Goal: Transaction & Acquisition: Purchase product/service

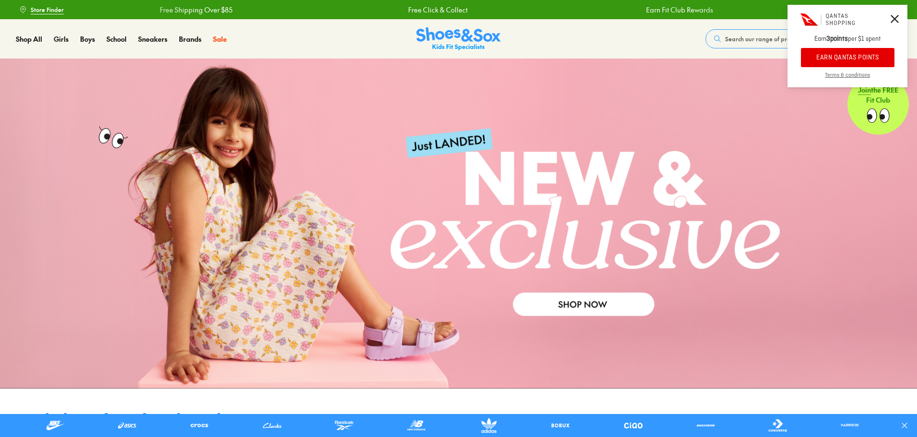
click at [754, 41] on span "Search our range of products" at bounding box center [764, 39] width 79 height 9
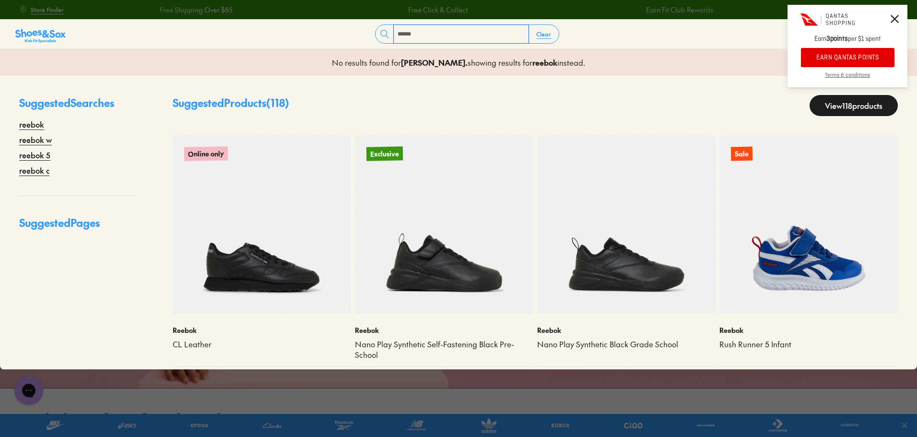
type input "******"
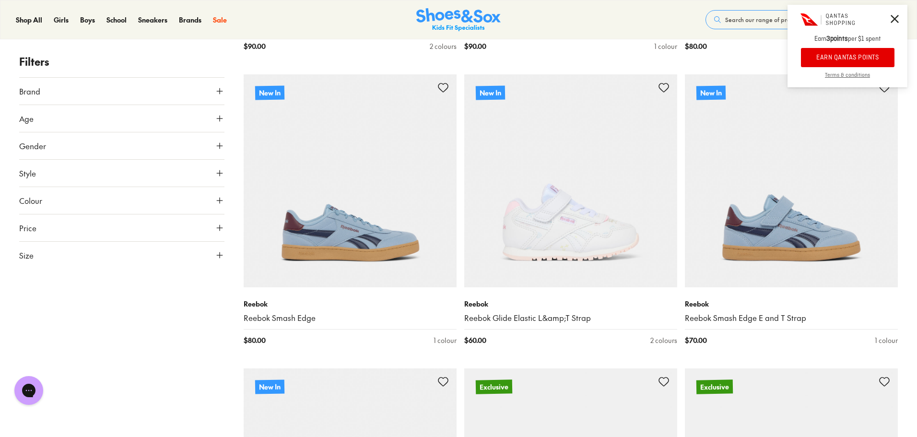
scroll to position [1247, 0]
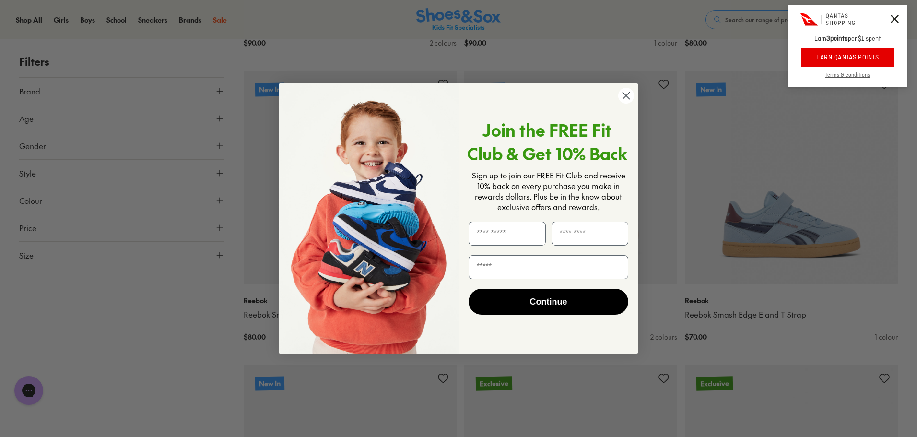
click at [625, 101] on circle "Close dialog" at bounding box center [626, 96] width 16 height 16
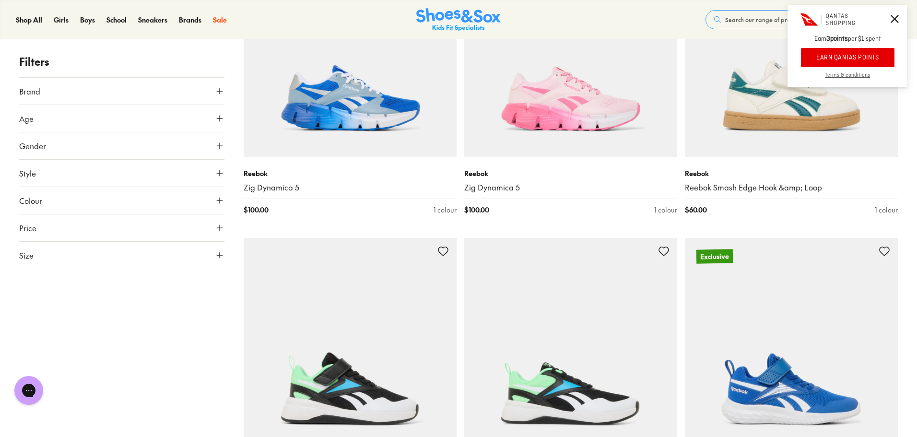
scroll to position [2783, 0]
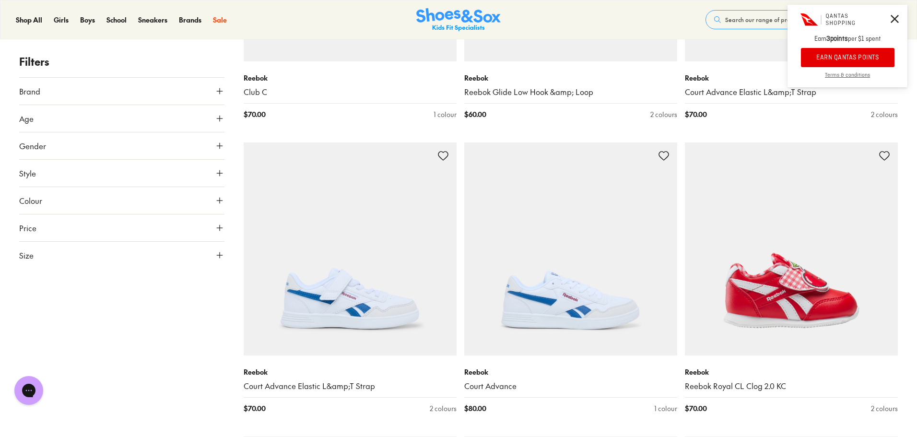
scroll to position [3838, 0]
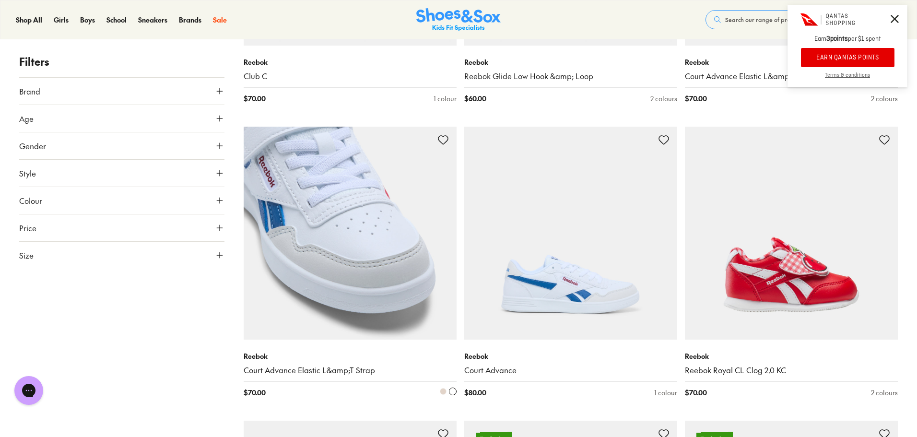
click at [306, 278] on img at bounding box center [350, 233] width 213 height 213
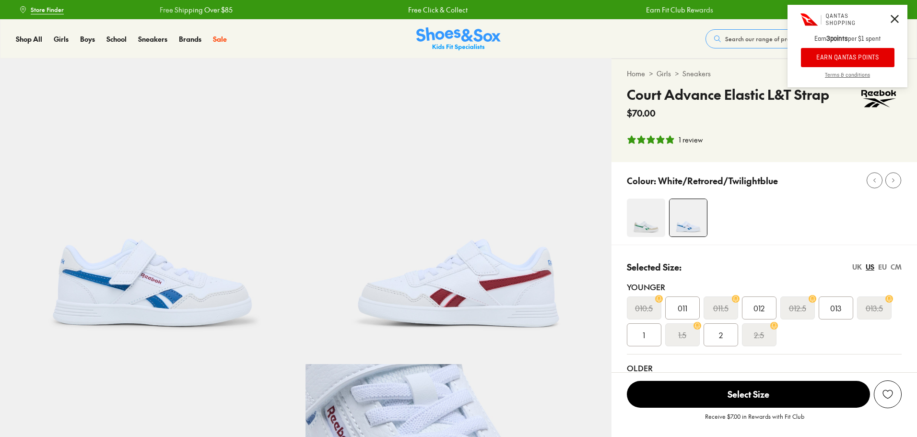
select select "*"
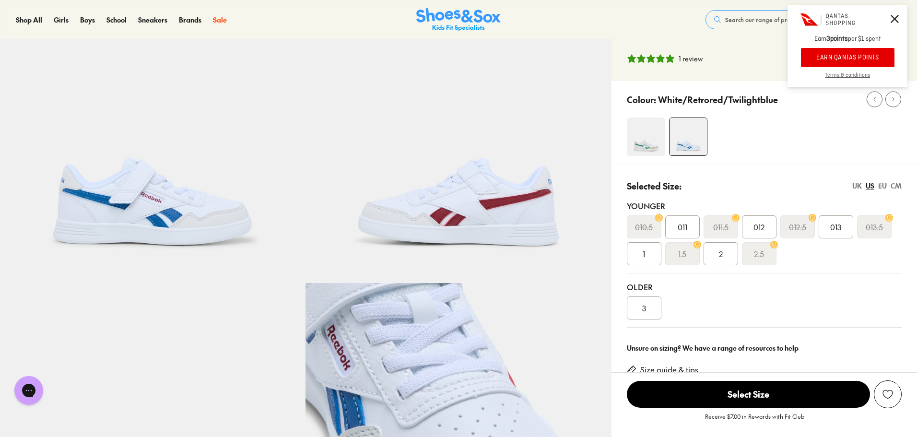
scroll to position [96, 0]
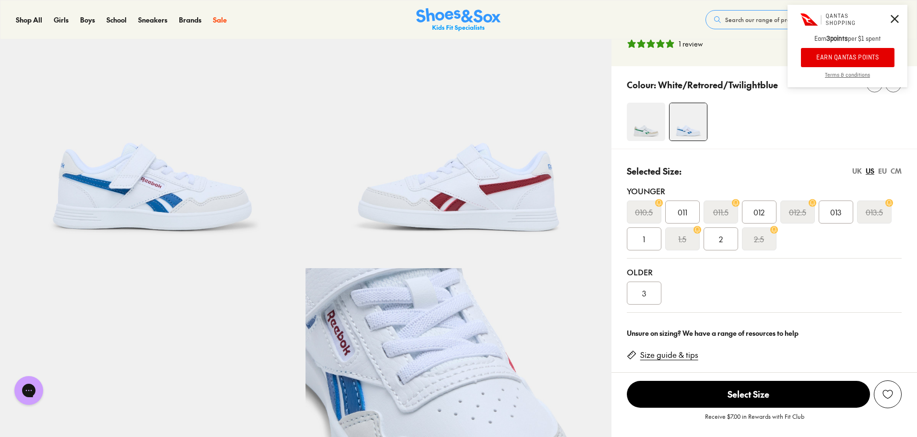
click at [647, 143] on div "Colour: White/Retrored/Twilightblue" at bounding box center [765, 107] width 306 height 83
click at [644, 135] on img at bounding box center [646, 122] width 38 height 38
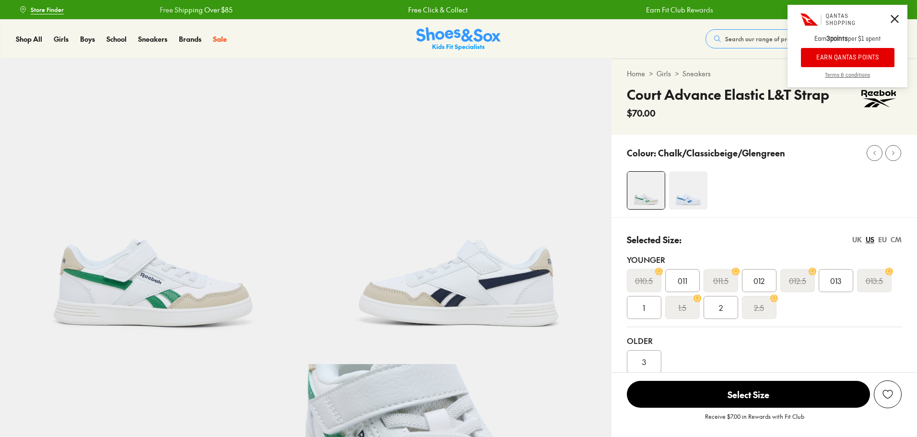
select select "*"
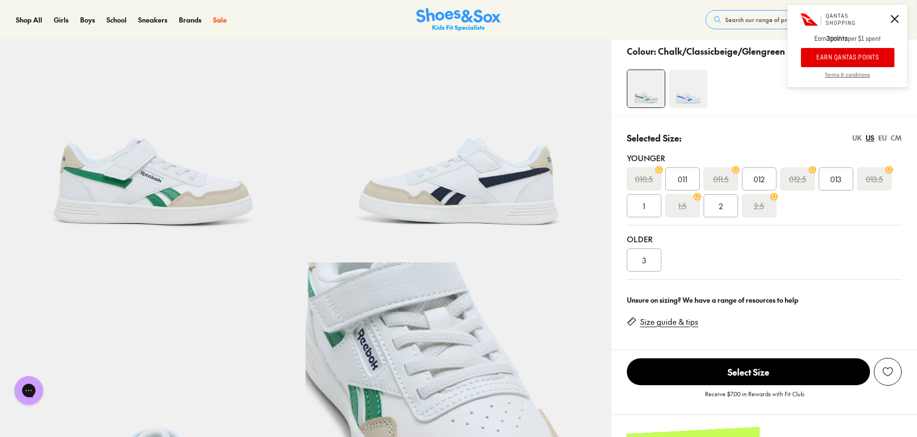
scroll to position [96, 0]
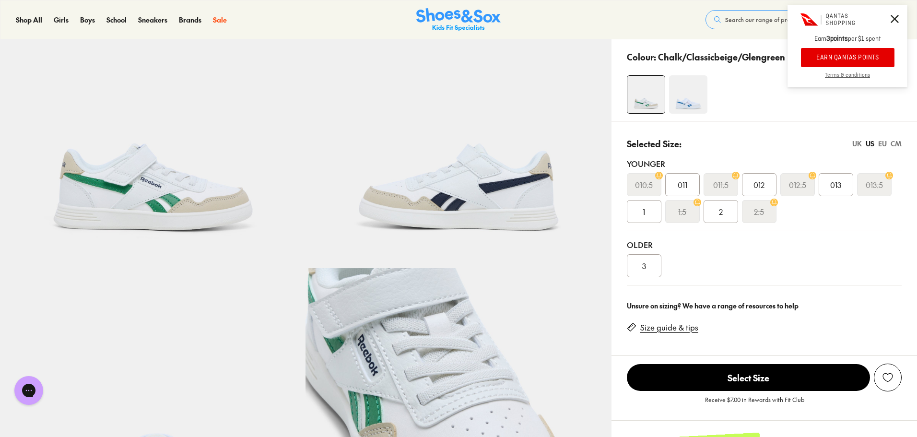
click at [810, 59] on button "EARN QANTAS POINTS" at bounding box center [848, 57] width 94 height 19
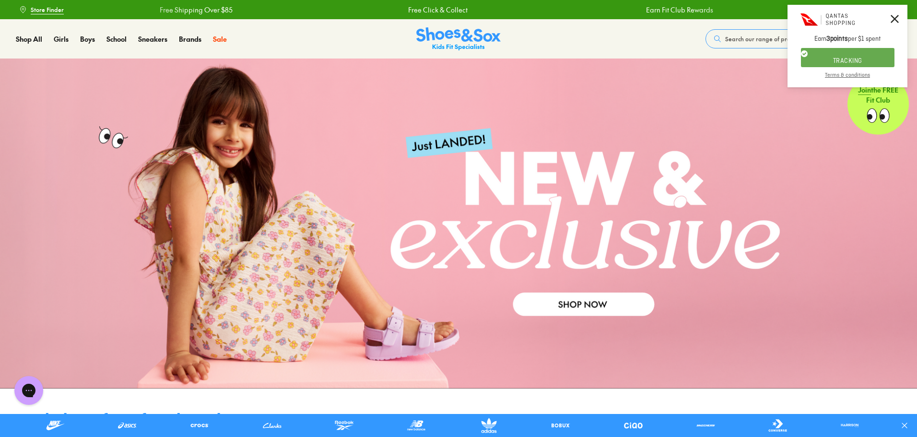
click at [753, 41] on span "Search our range of products" at bounding box center [764, 39] width 79 height 9
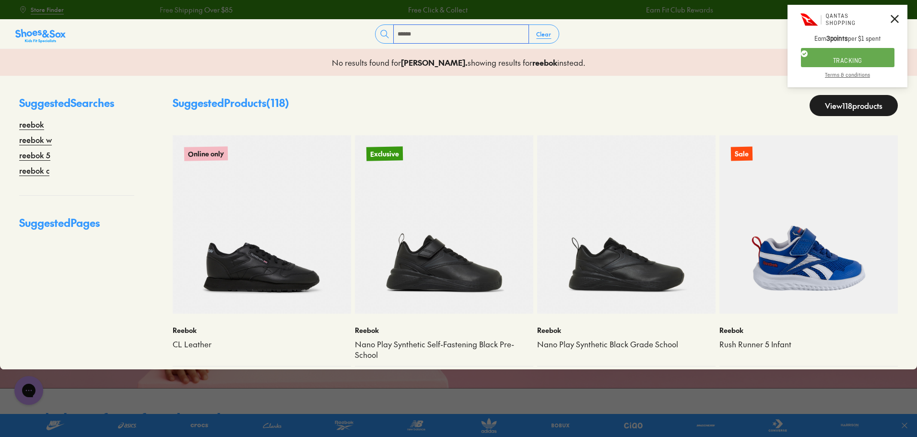
type input "******"
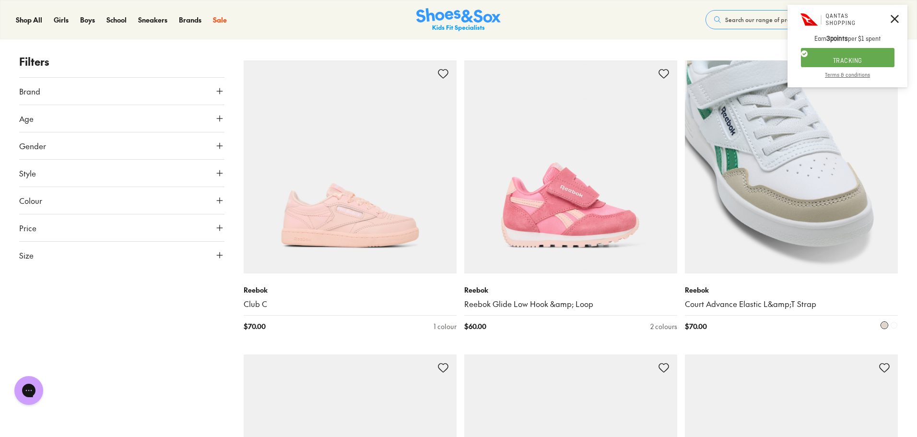
scroll to position [3644, 0]
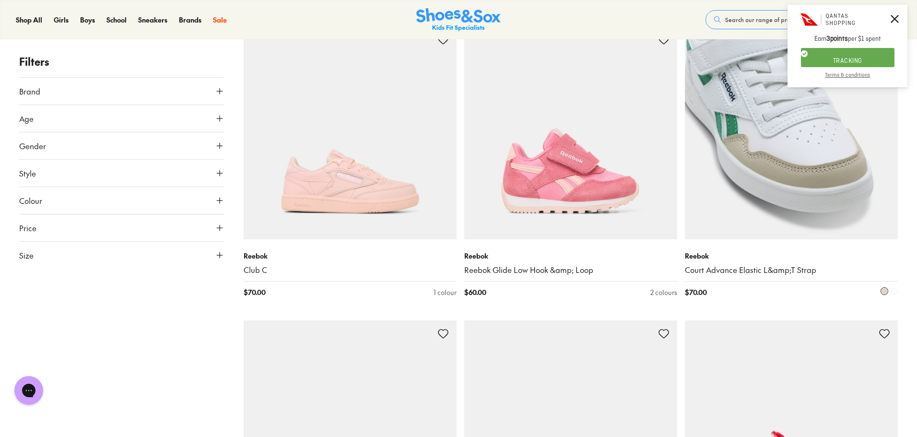
click at [804, 169] on img at bounding box center [791, 132] width 213 height 213
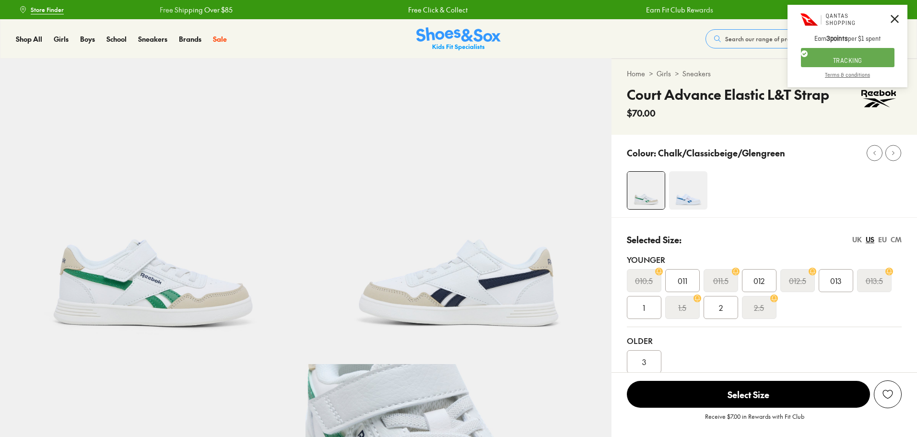
select select "*"
click at [827, 280] on div "013" at bounding box center [836, 280] width 35 height 23
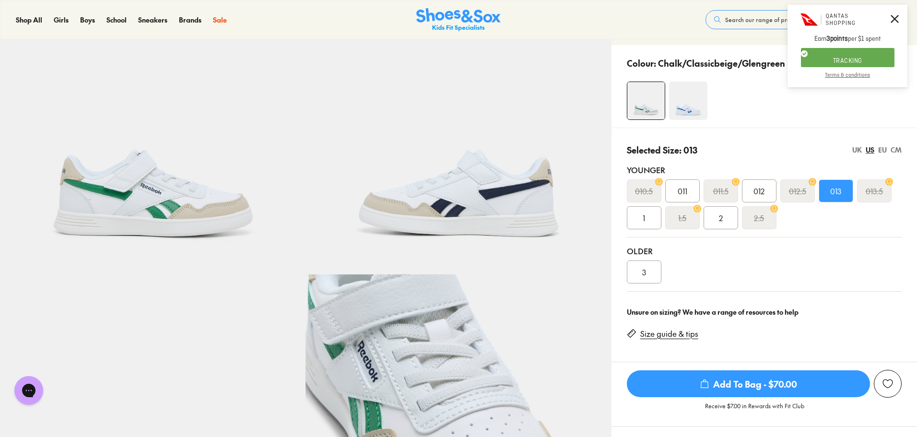
scroll to position [96, 0]
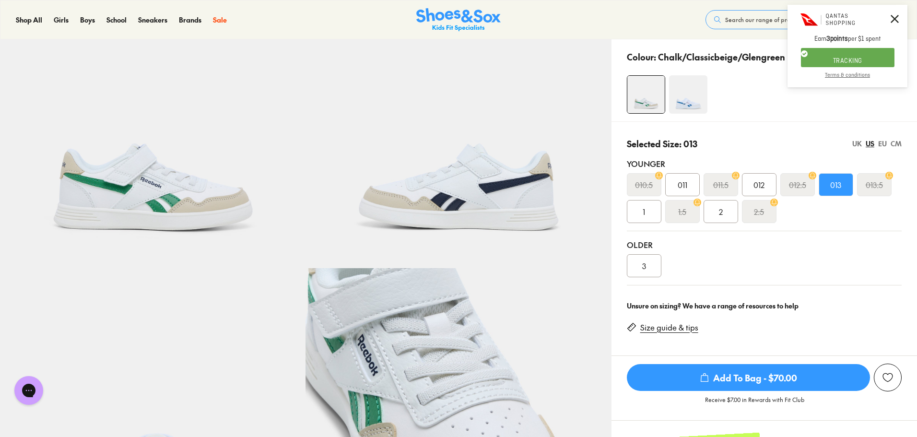
click at [776, 377] on span "Add To Bag - $70.00" at bounding box center [748, 377] width 243 height 27
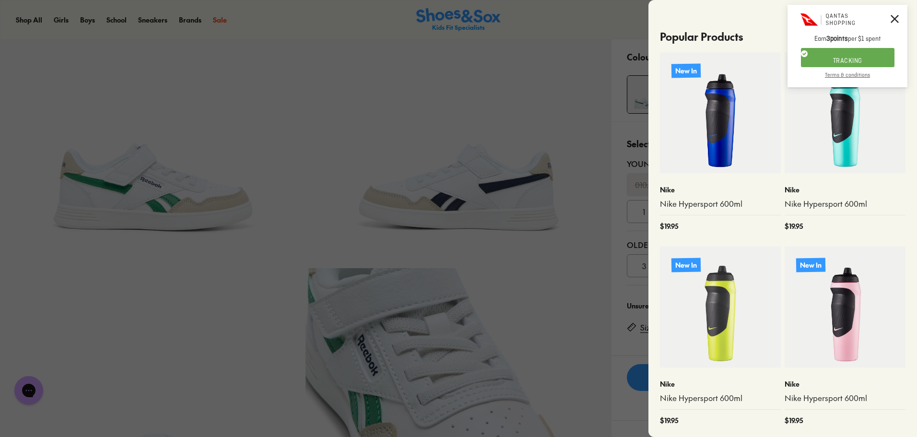
scroll to position [0, 0]
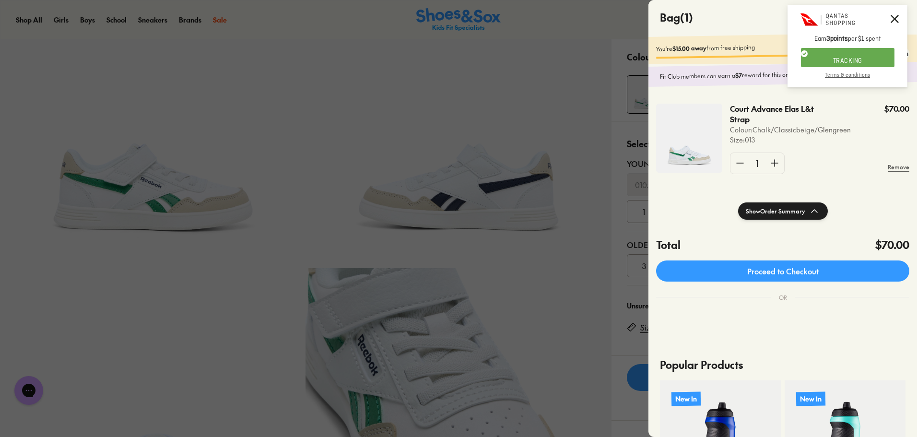
click at [557, 98] on div at bounding box center [458, 218] width 917 height 437
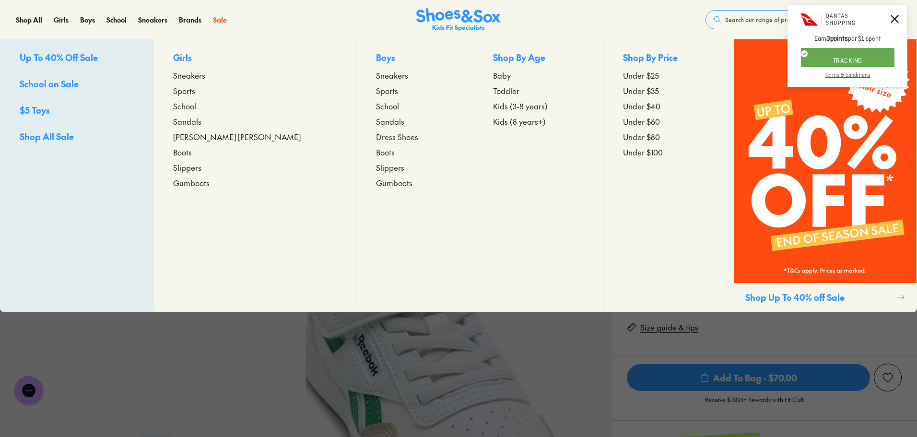
click at [498, 105] on span "Kids (3-8 years)" at bounding box center [520, 106] width 55 height 12
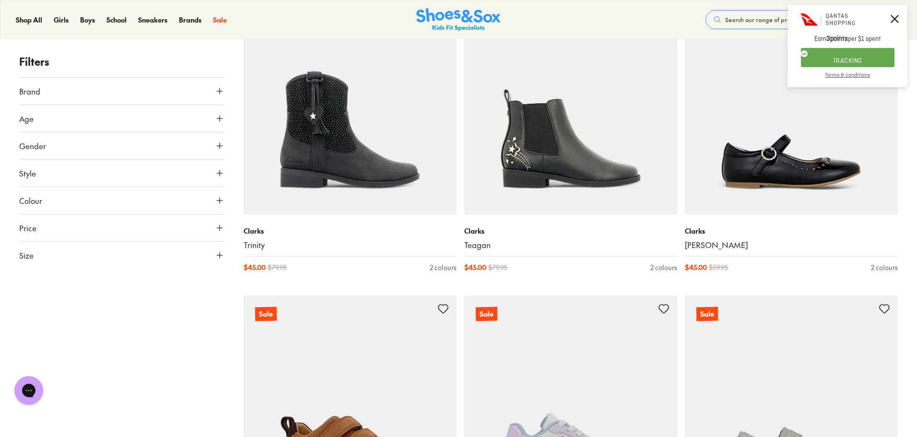
scroll to position [2207, 0]
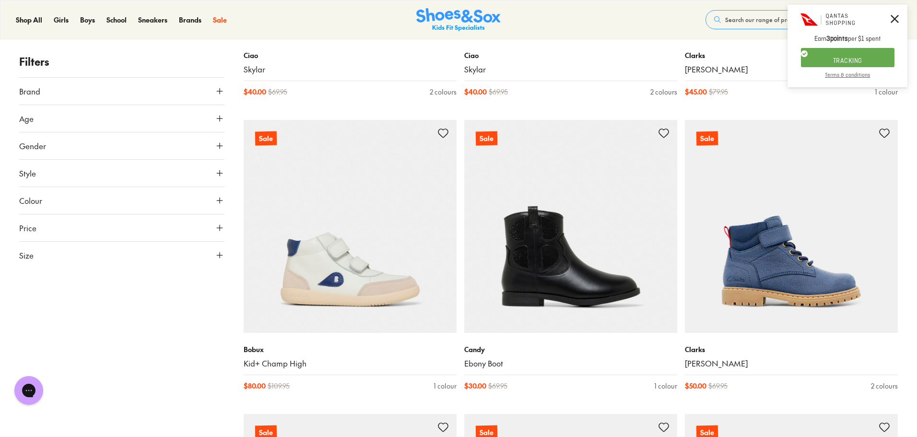
scroll to position [5470, 0]
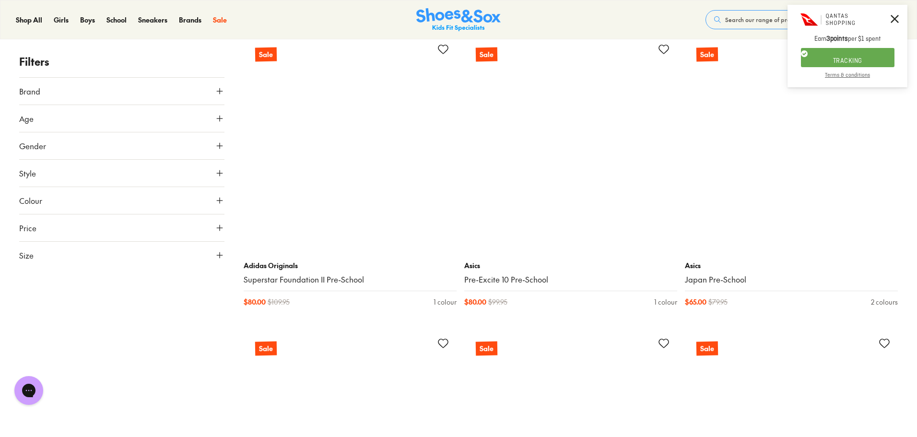
scroll to position [6621, 0]
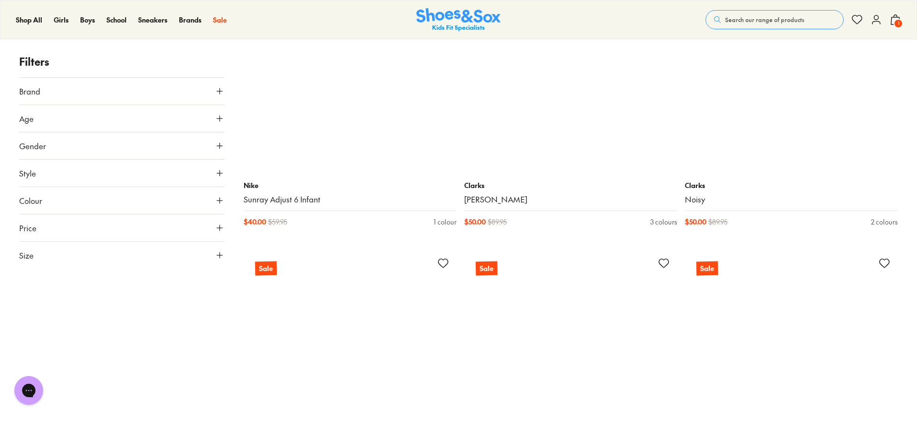
scroll to position [11611, 0]
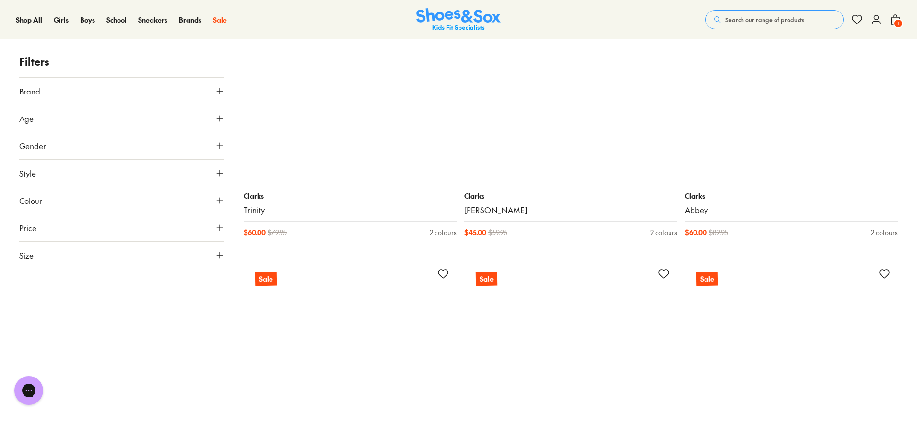
scroll to position [15161, 0]
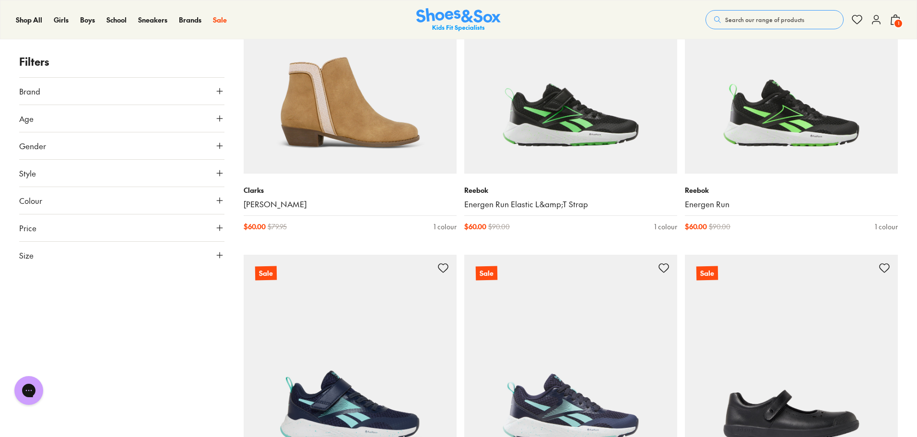
scroll to position [18328, 0]
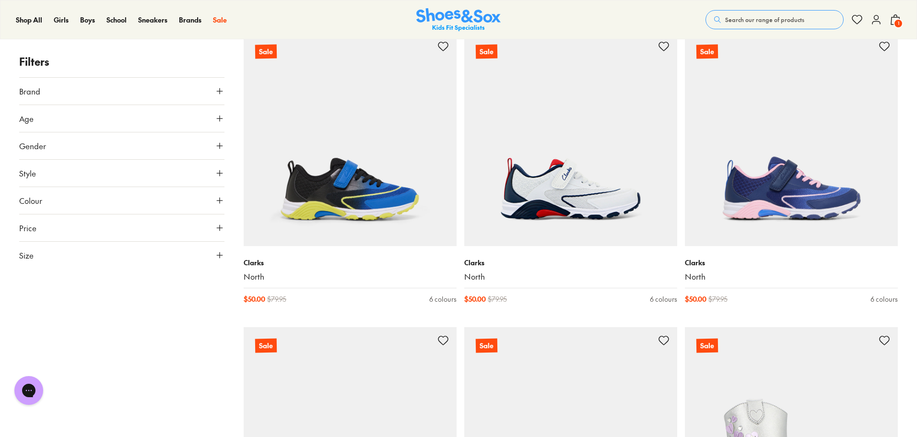
scroll to position [19863, 0]
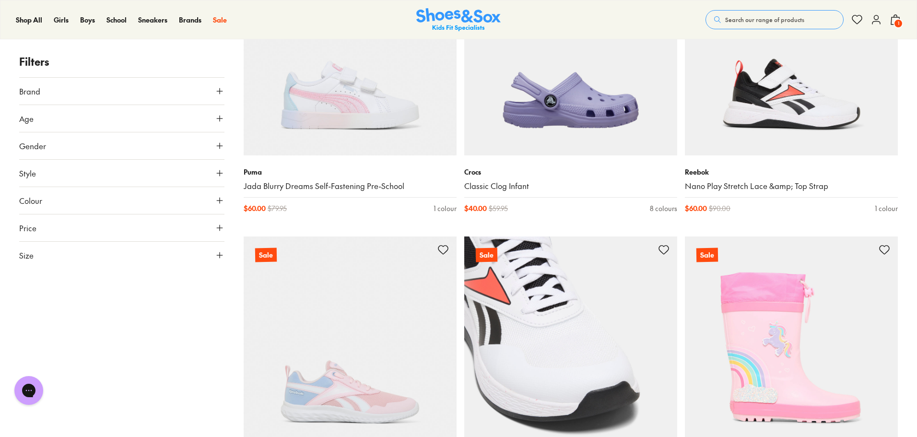
scroll to position [23126, 0]
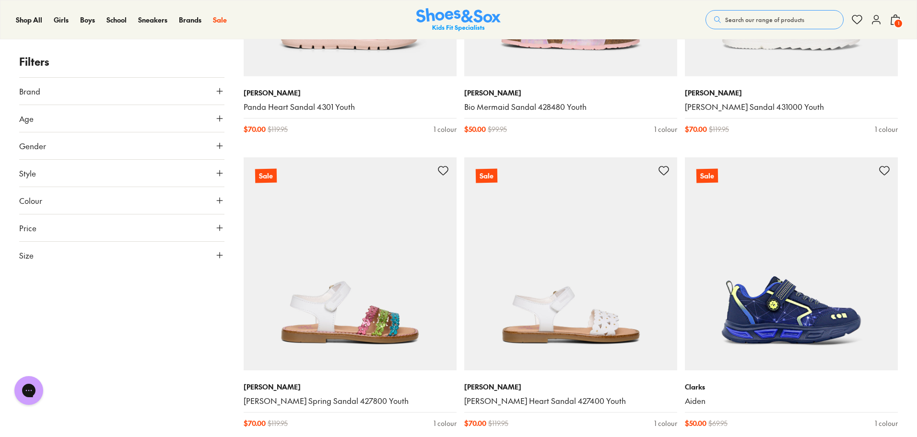
scroll to position [27732, 0]
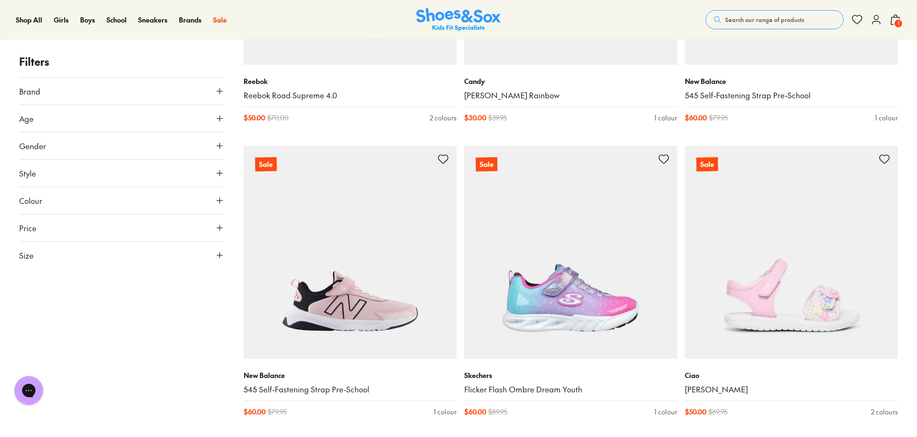
scroll to position [30994, 0]
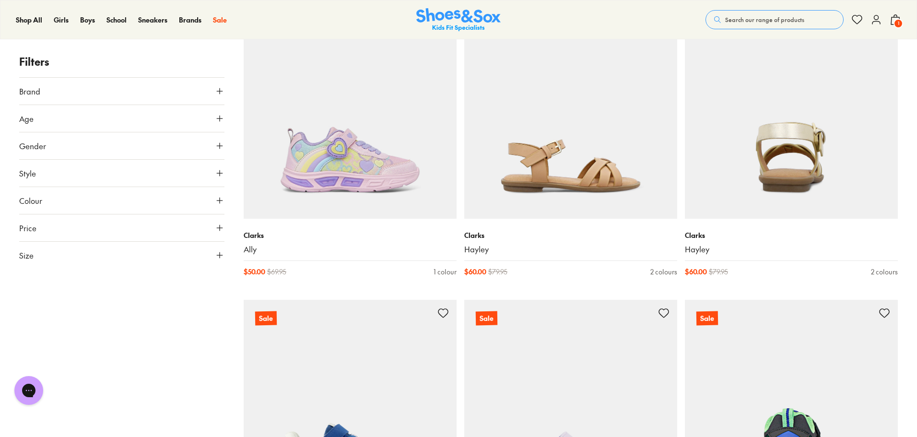
scroll to position [32529, 0]
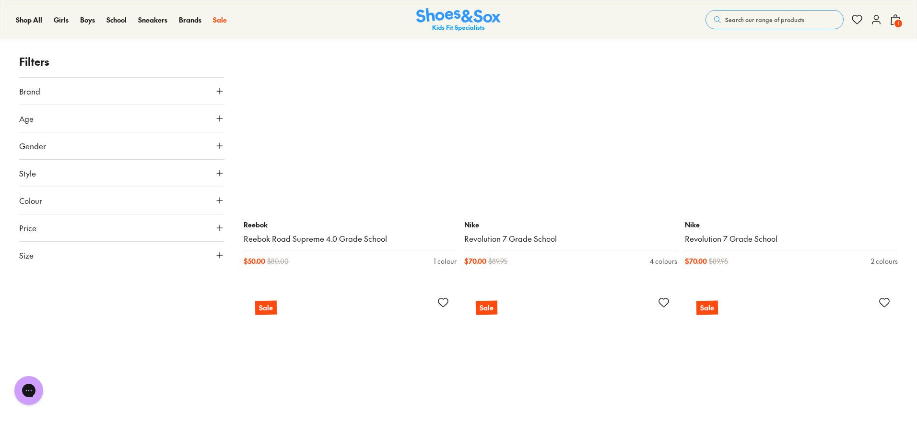
scroll to position [36656, 0]
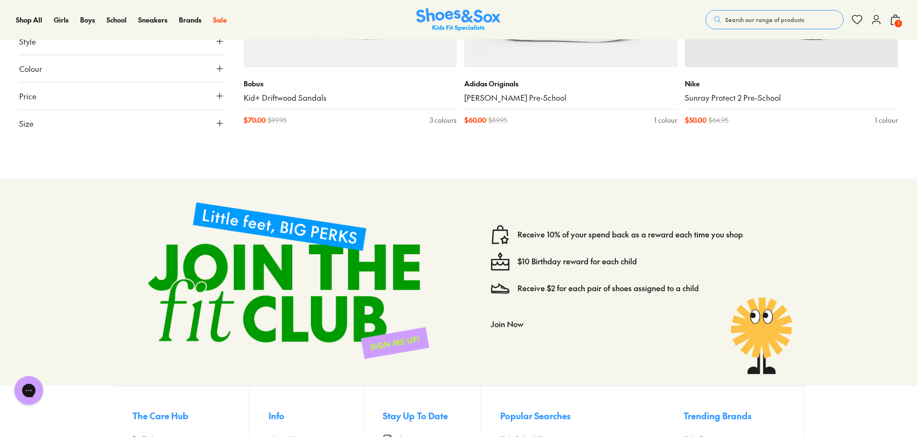
scroll to position [38287, 0]
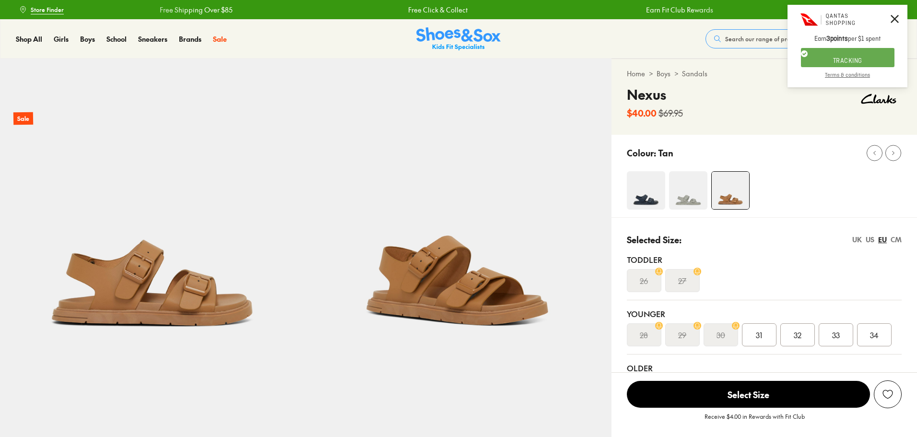
select select "*"
click at [891, 17] on div at bounding box center [848, 20] width 120 height 30
click at [896, 20] on icon at bounding box center [895, 19] width 8 height 8
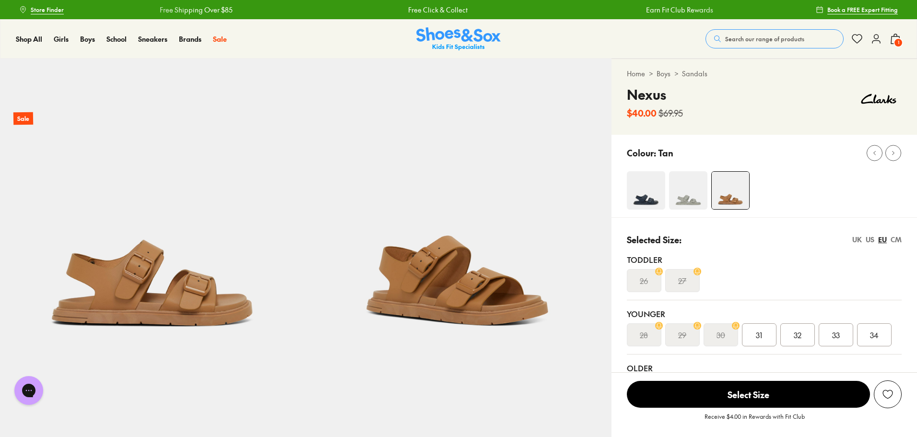
click at [891, 40] on use at bounding box center [895, 39] width 9 height 10
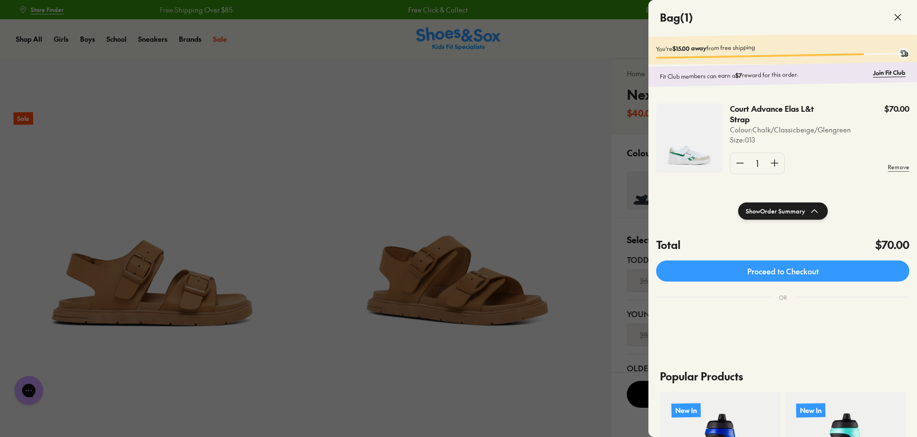
click at [692, 157] on img at bounding box center [689, 138] width 66 height 69
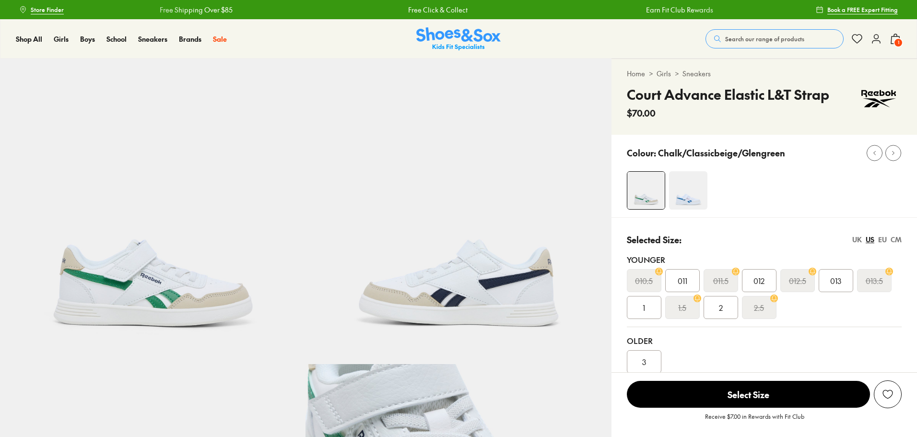
select select "*"
click at [743, 44] on button "Search our range of products" at bounding box center [775, 38] width 138 height 19
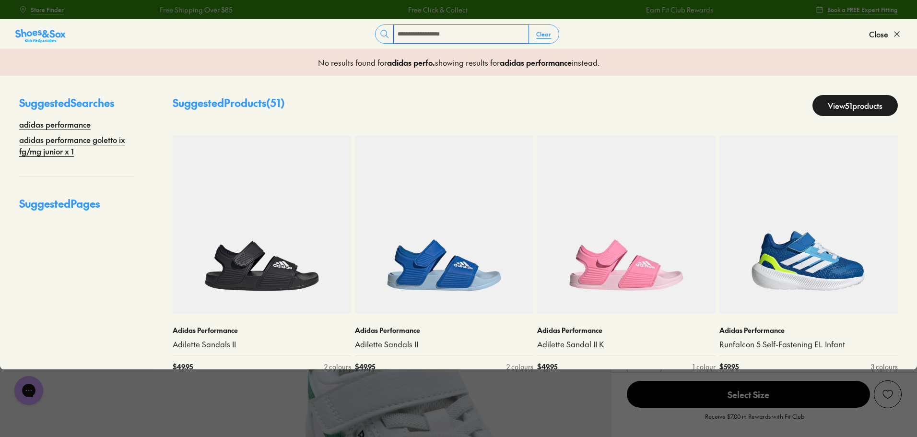
type input "**********"
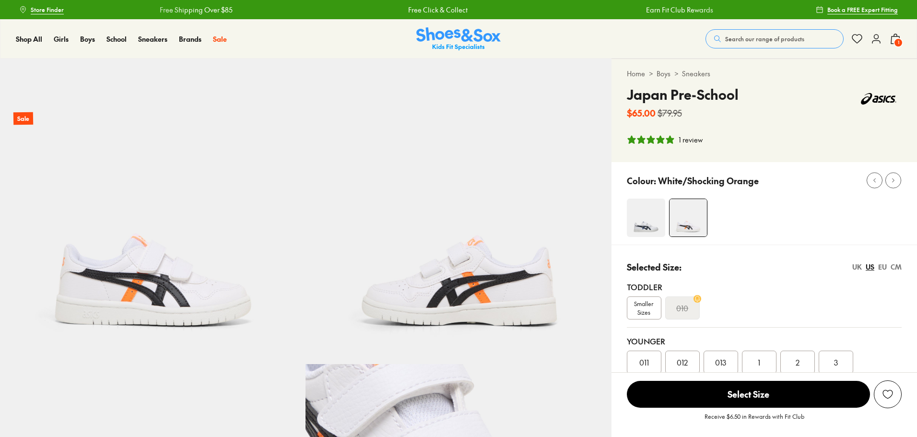
select select "*"
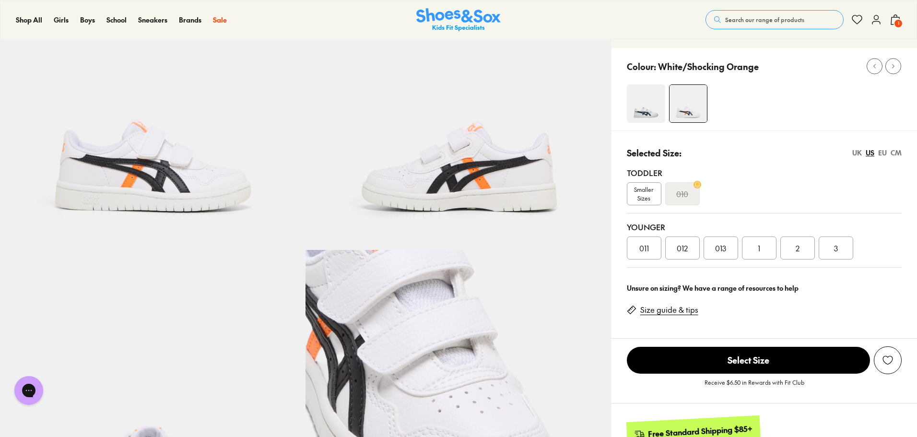
scroll to position [96, 0]
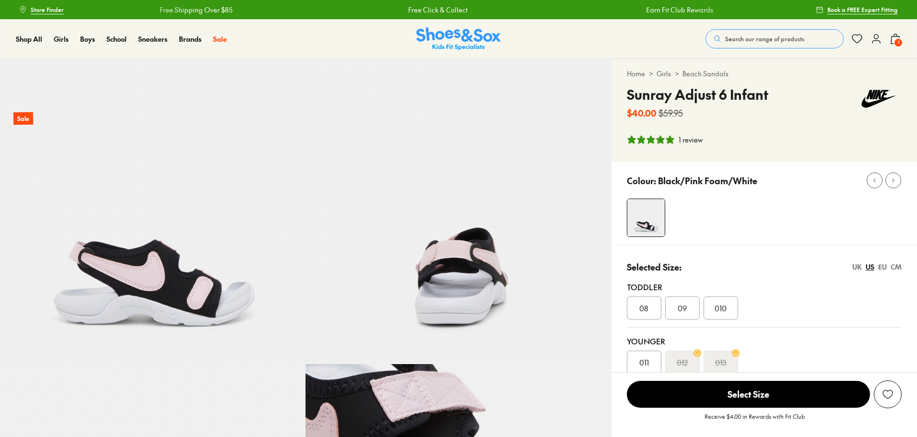
select select "*"
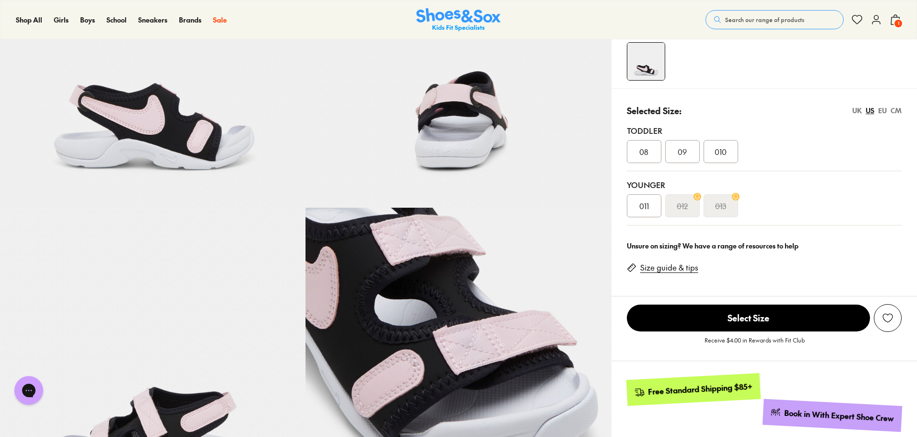
scroll to position [96, 0]
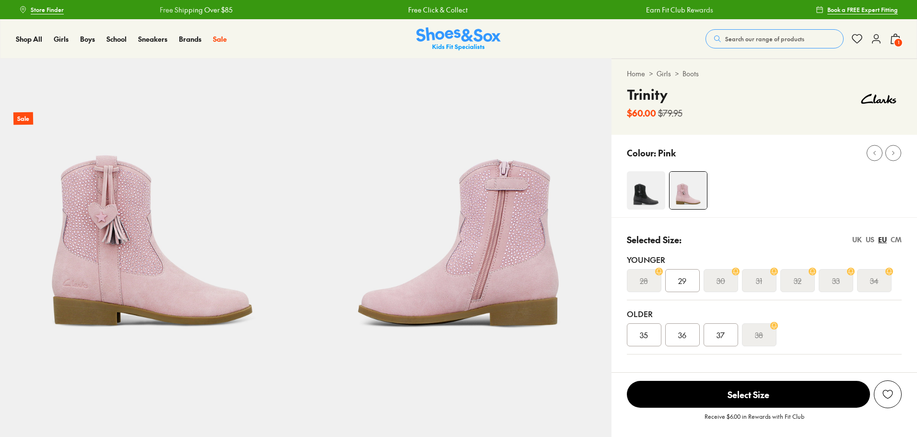
select select "*"
click at [870, 240] on div "US" at bounding box center [870, 240] width 9 height 10
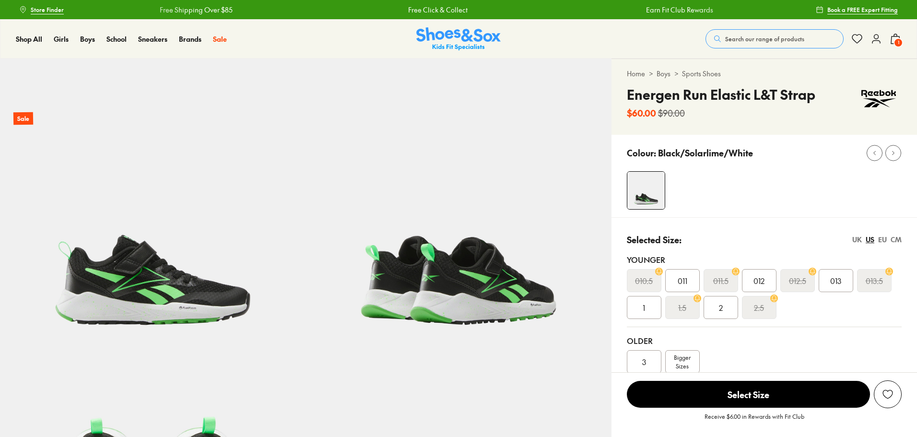
select select "*"
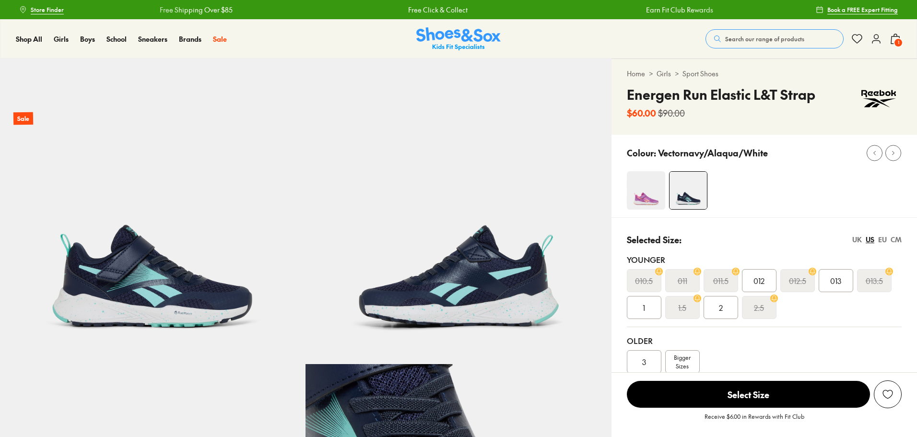
select select "*"
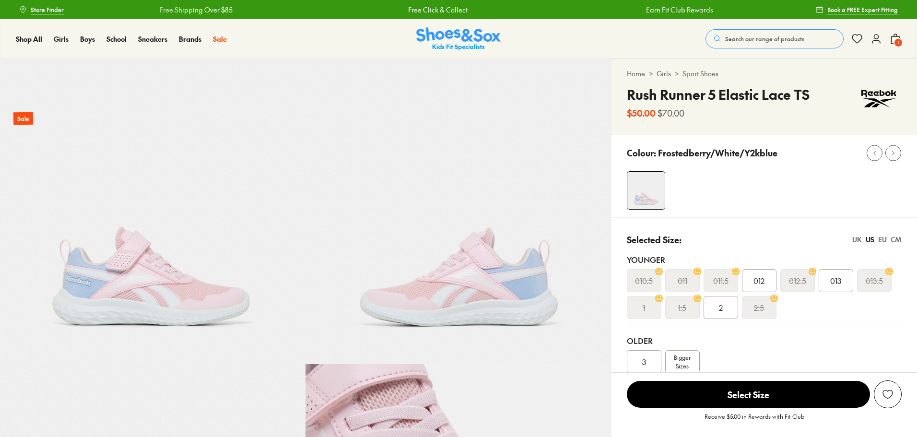
select select "*"
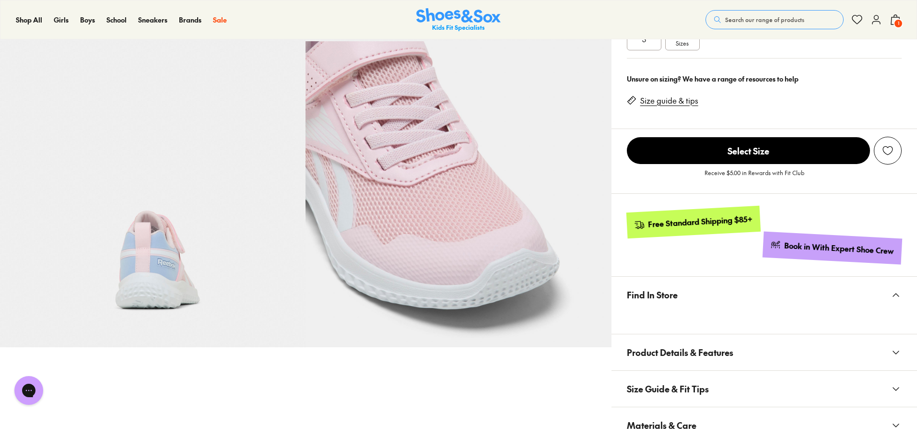
scroll to position [96, 0]
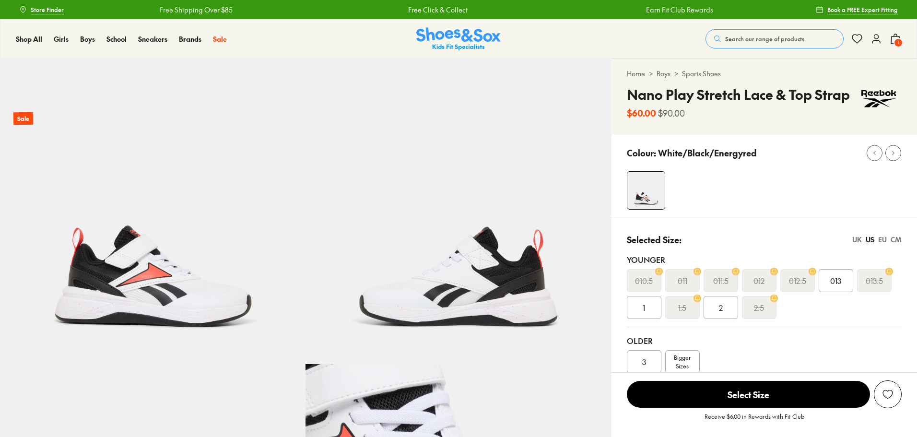
select select "*"
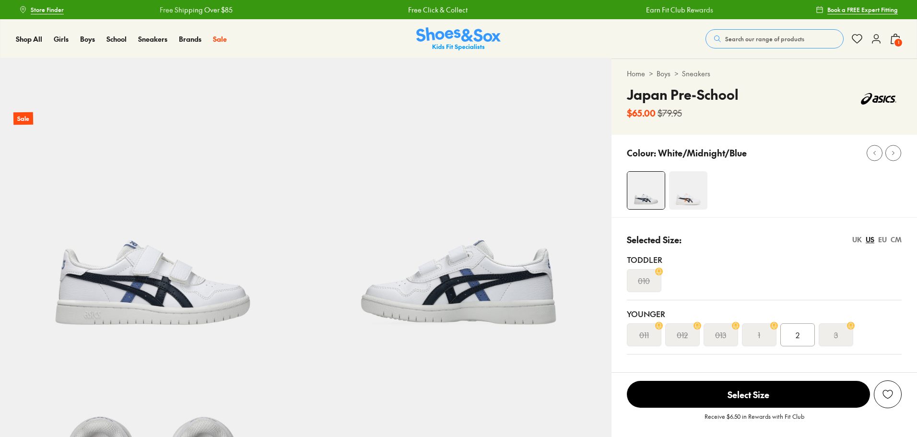
select select "*"
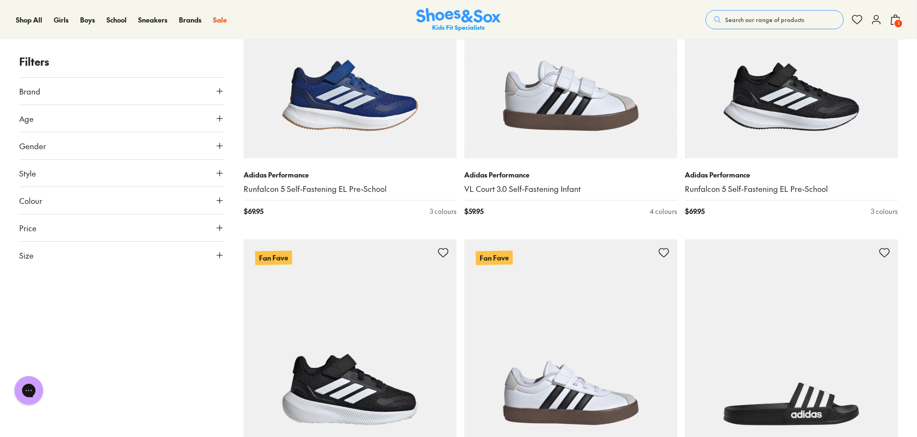
scroll to position [2783, 0]
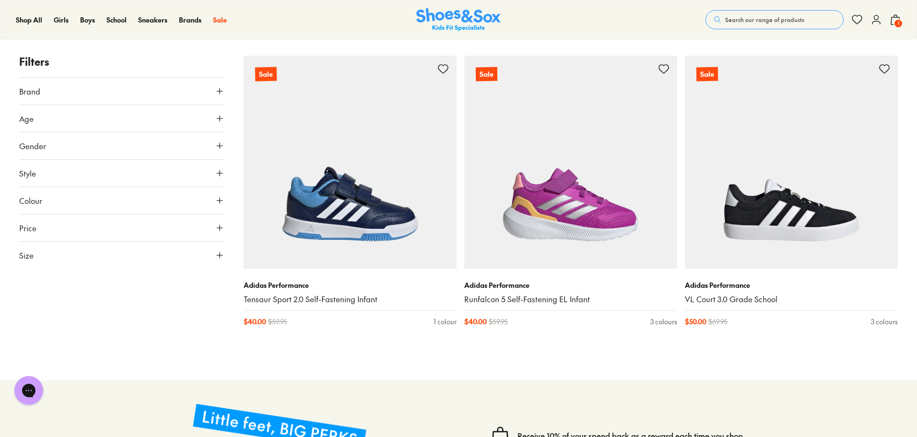
scroll to position [4798, 0]
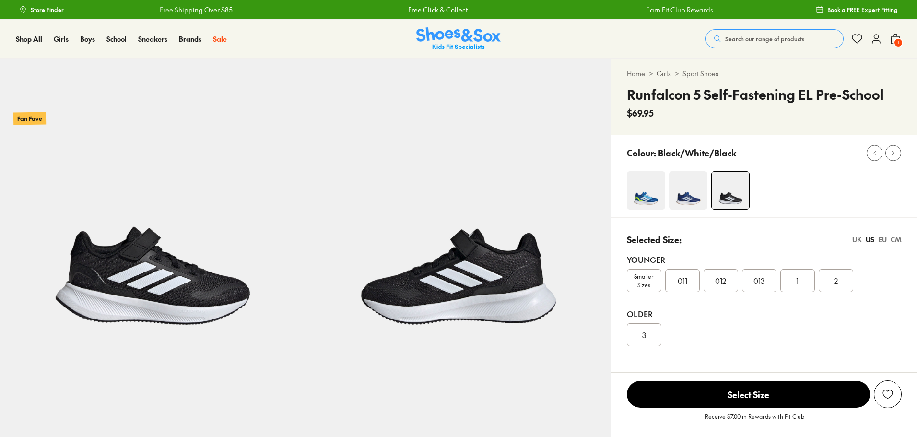
select select "*"
click at [776, 279] on div "013" at bounding box center [759, 280] width 35 height 23
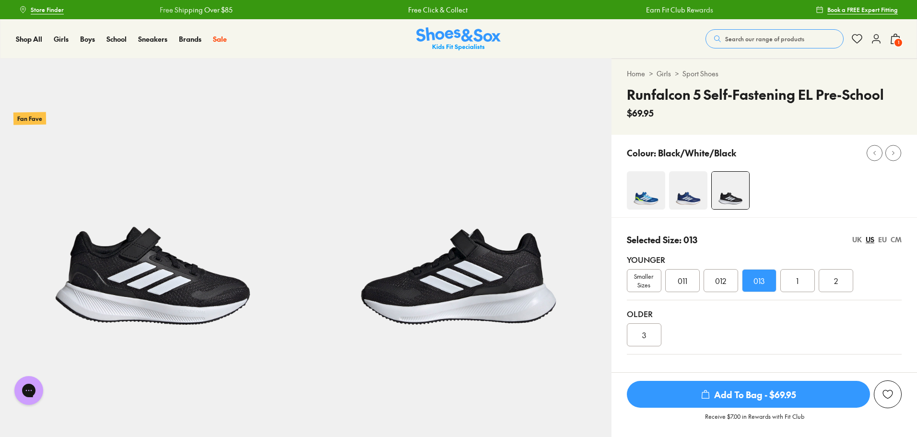
click at [738, 390] on span "Add To Bag - $69.95" at bounding box center [748, 394] width 243 height 27
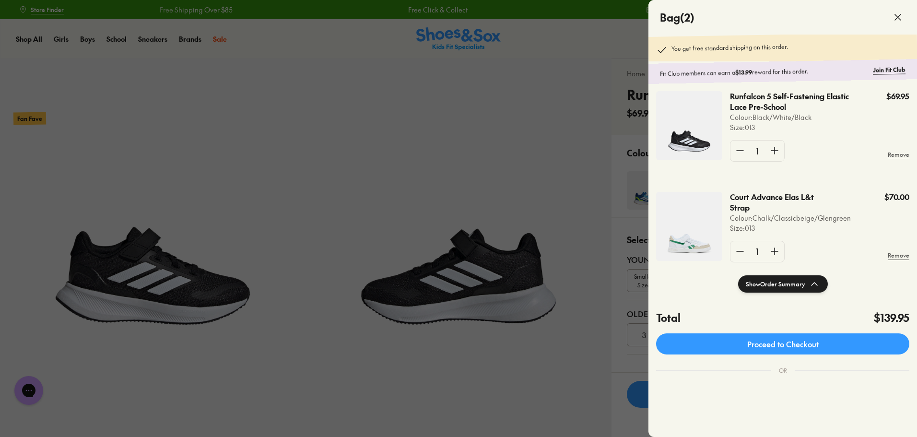
scroll to position [29, 0]
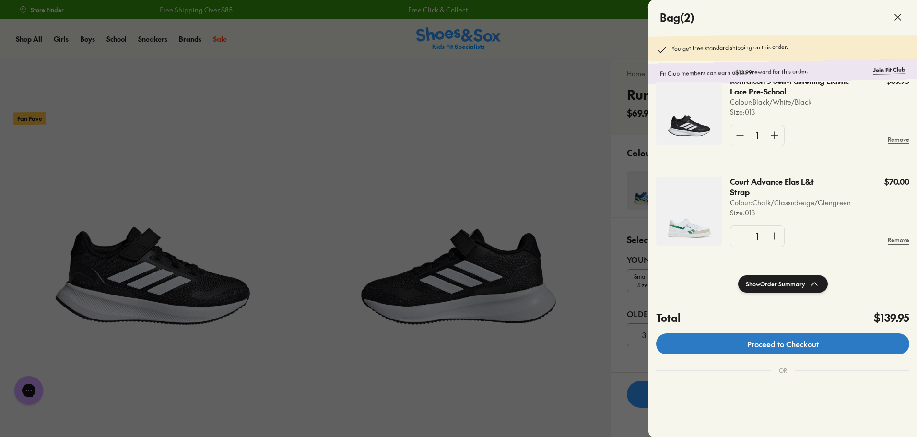
click at [755, 339] on link "Proceed to Checkout" at bounding box center [782, 343] width 253 height 21
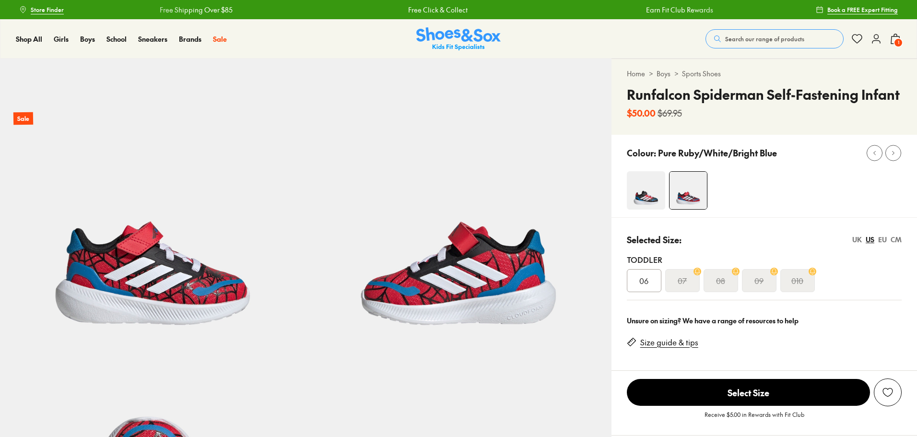
select select "*"
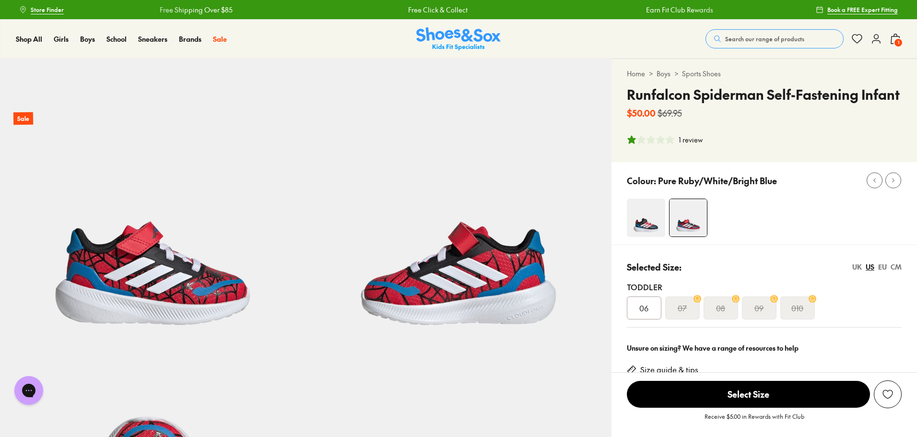
click at [646, 225] on img at bounding box center [646, 218] width 38 height 38
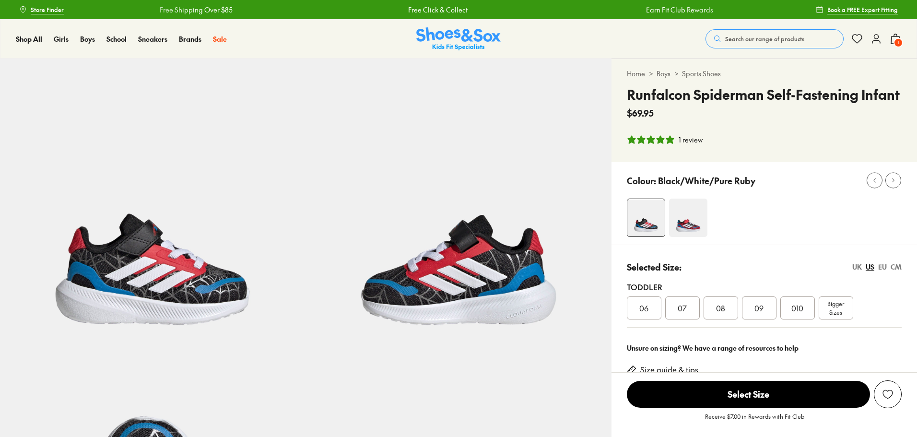
select select "*"
